Goal: Task Accomplishment & Management: Manage account settings

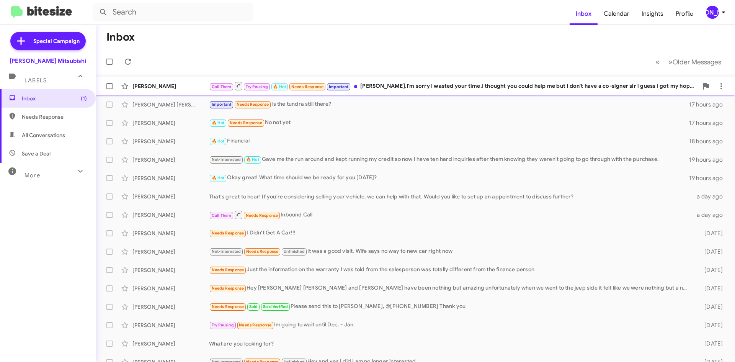
click at [388, 88] on div "Call Them Try Pausing 🔥 Hot Needs Response Important [PERSON_NAME].I'm sorry I …" at bounding box center [453, 86] width 489 height 10
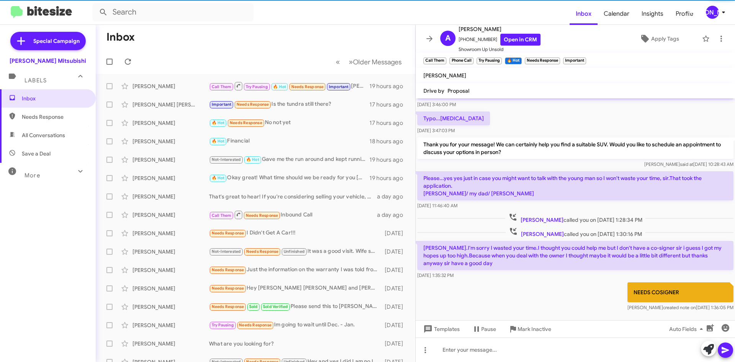
scroll to position [187, 0]
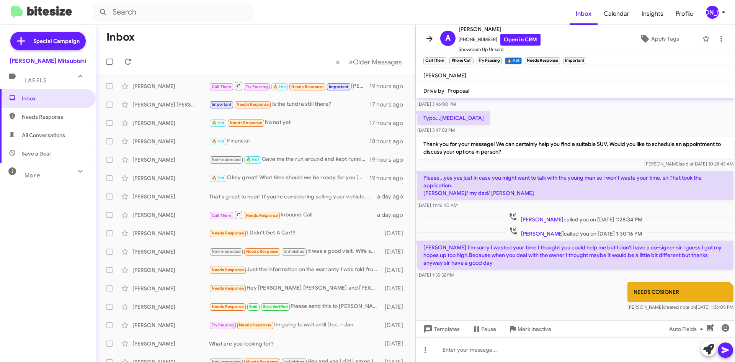
click at [424, 39] on span at bounding box center [429, 38] width 15 height 9
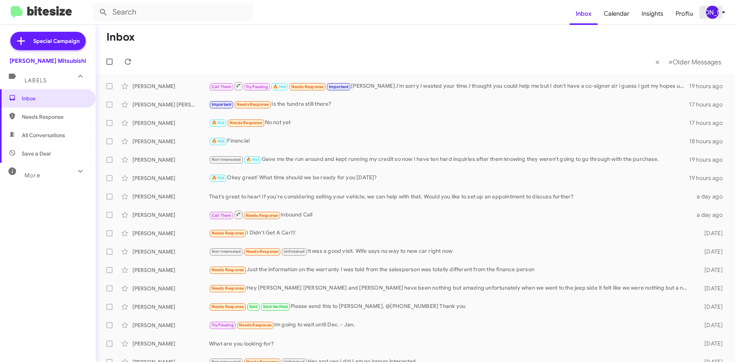
click at [708, 11] on div "[PERSON_NAME]" at bounding box center [712, 12] width 13 height 13
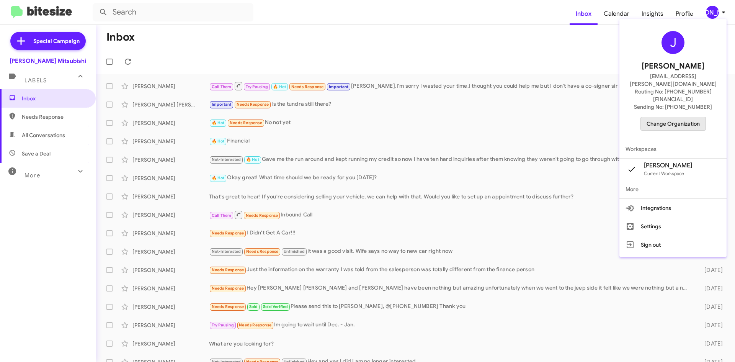
click at [684, 117] on span "Change Organization" at bounding box center [672, 123] width 53 height 13
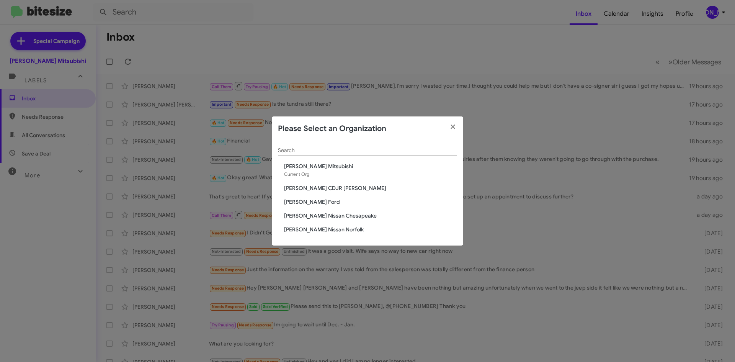
click at [331, 186] on span "[PERSON_NAME] CDJR [PERSON_NAME]" at bounding box center [370, 188] width 173 height 8
